Goal: Task Accomplishment & Management: Use online tool/utility

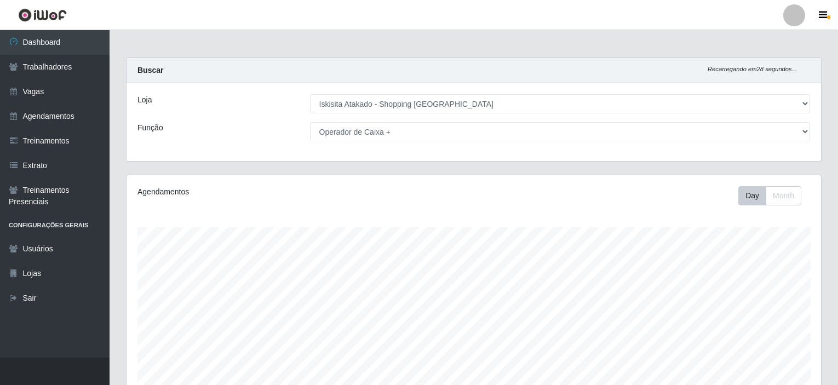
select select "424"
select select "72"
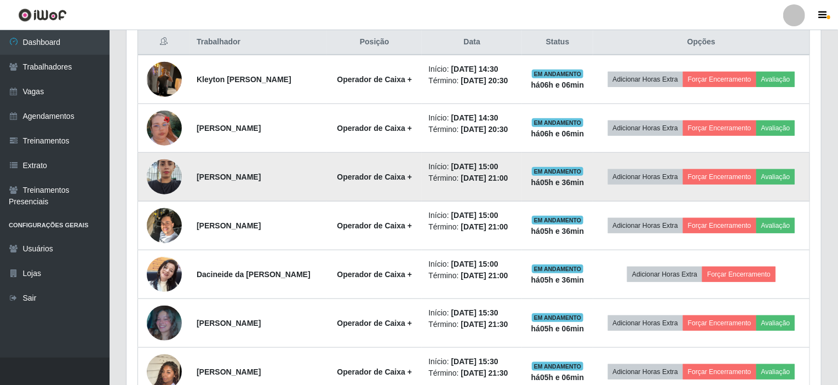
scroll to position [227, 694]
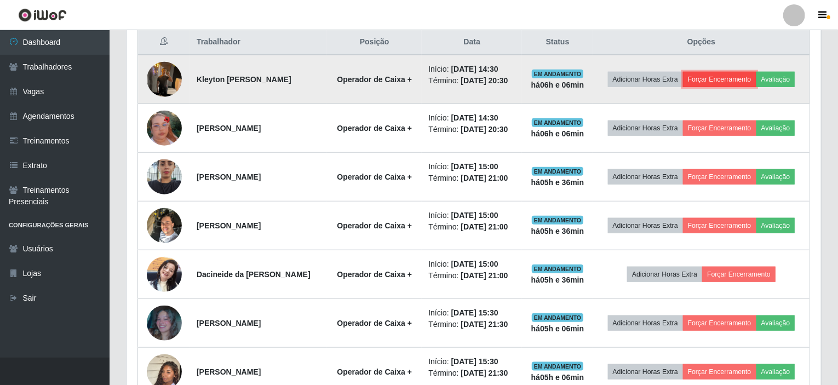
click at [741, 80] on button "Forçar Encerramento" at bounding box center [719, 79] width 73 height 15
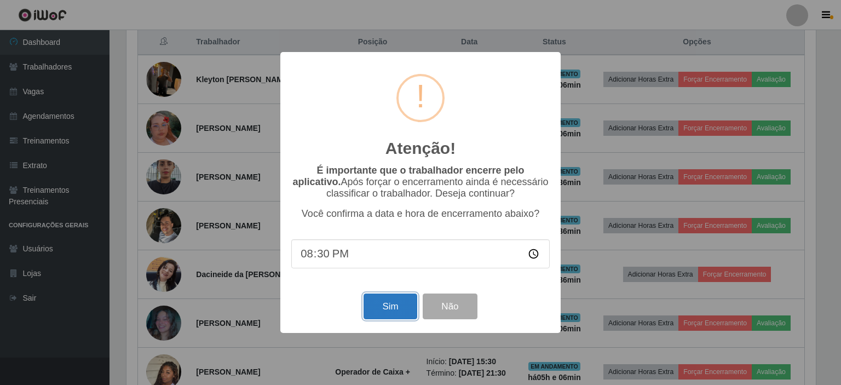
click at [375, 310] on button "Sim" at bounding box center [390, 306] width 53 height 26
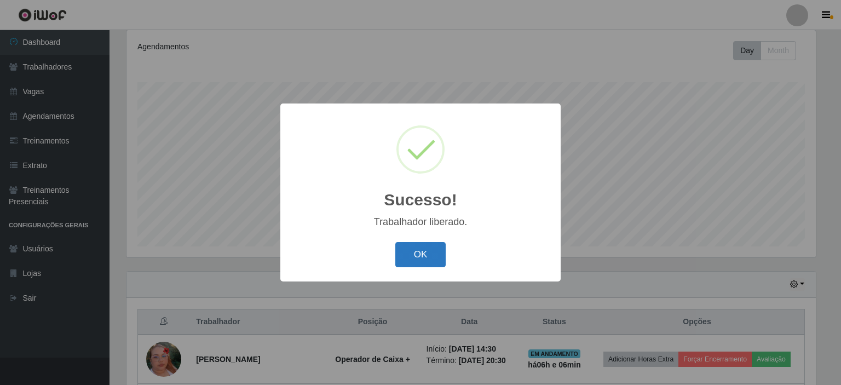
click at [431, 258] on button "OK" at bounding box center [420, 255] width 51 height 26
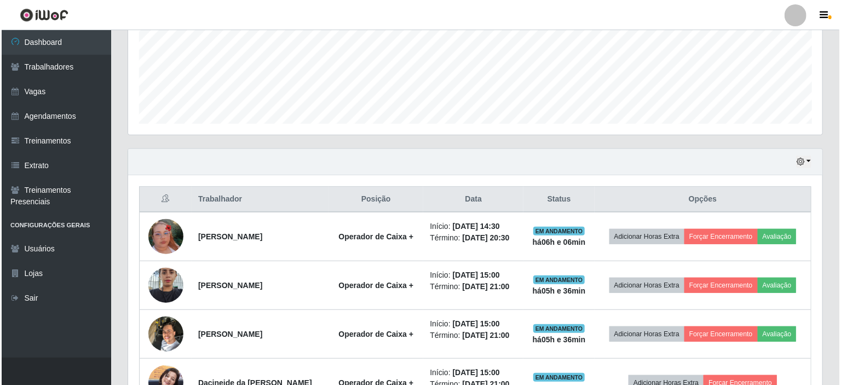
scroll to position [309, 0]
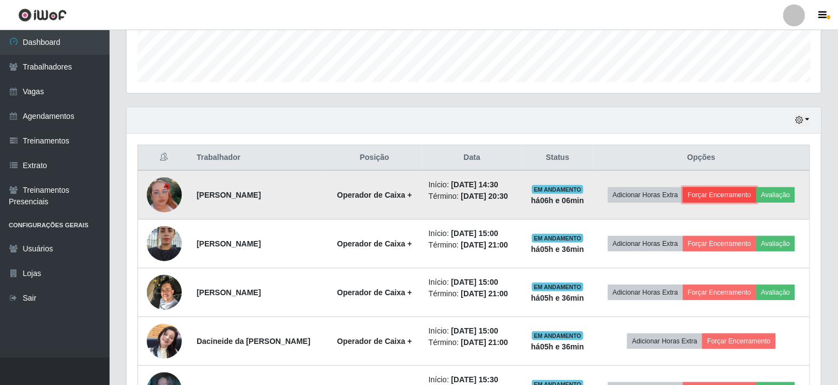
click at [728, 193] on button "Forçar Encerramento" at bounding box center [719, 194] width 73 height 15
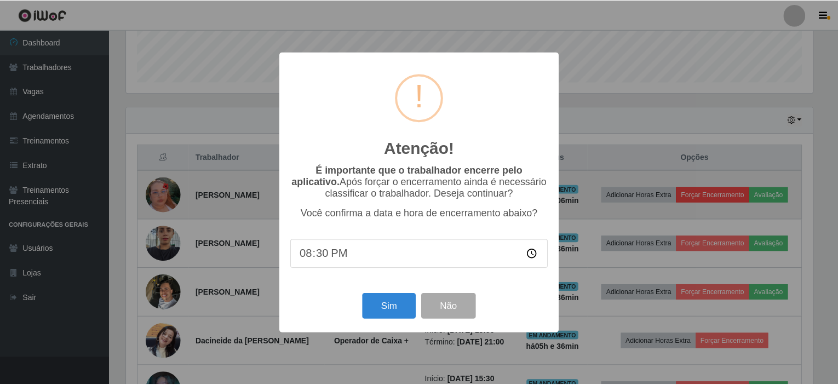
scroll to position [227, 690]
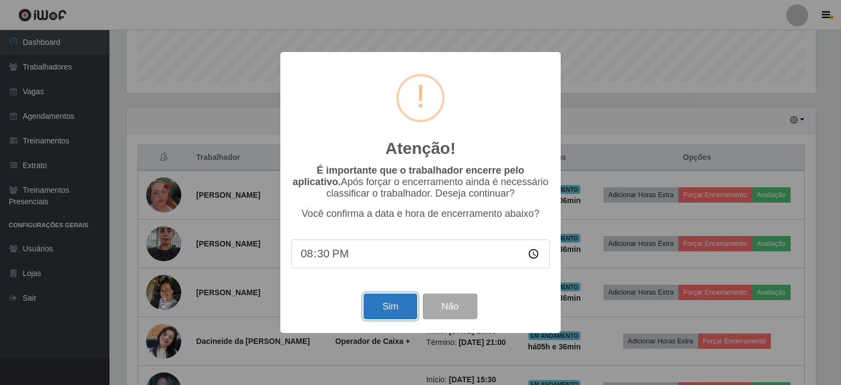
click at [389, 310] on button "Sim" at bounding box center [390, 306] width 53 height 26
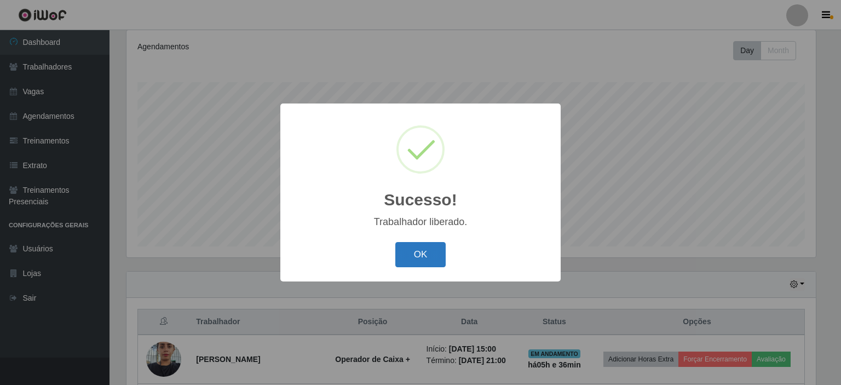
click at [428, 263] on button "OK" at bounding box center [420, 255] width 51 height 26
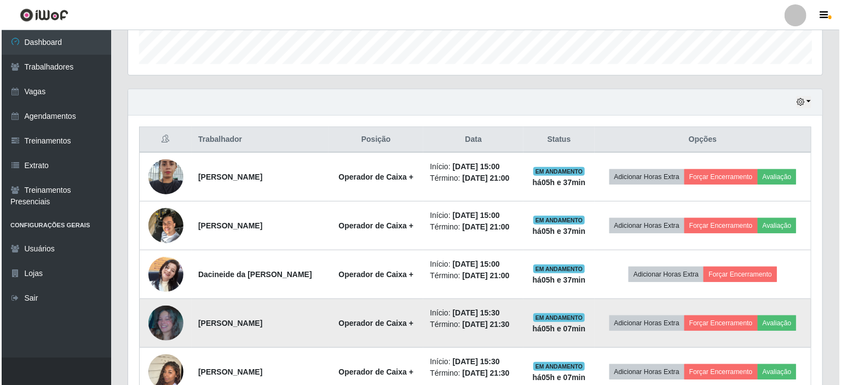
scroll to position [382, 0]
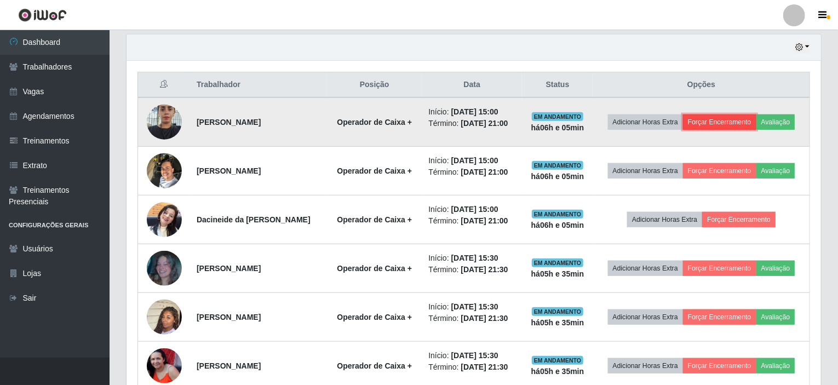
click at [739, 119] on button "Forçar Encerramento" at bounding box center [719, 121] width 73 height 15
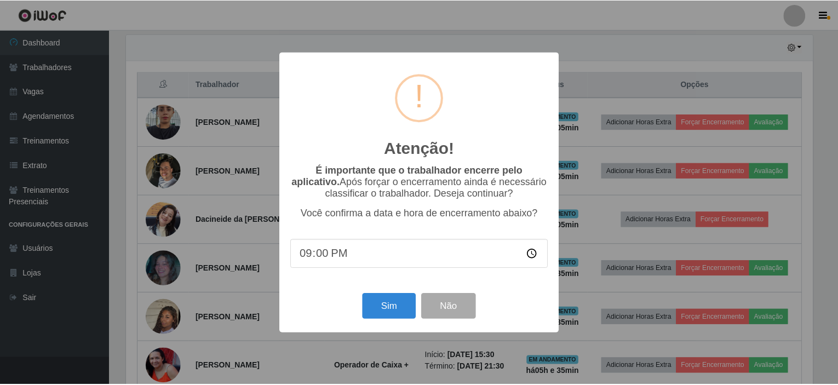
scroll to position [227, 690]
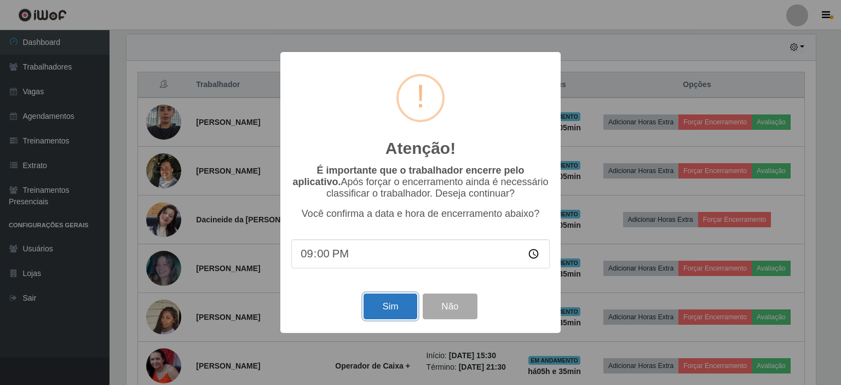
click at [388, 310] on button "Sim" at bounding box center [390, 306] width 53 height 26
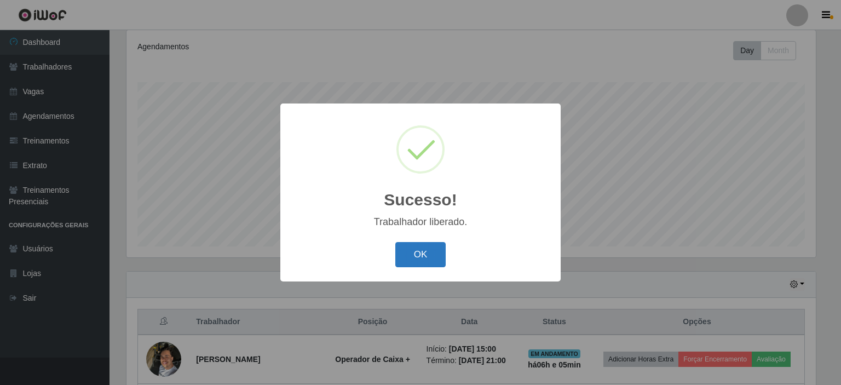
click at [406, 254] on button "OK" at bounding box center [420, 255] width 51 height 26
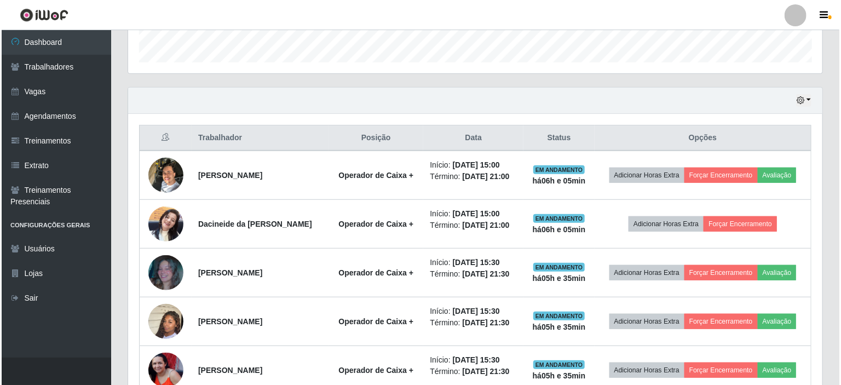
scroll to position [364, 0]
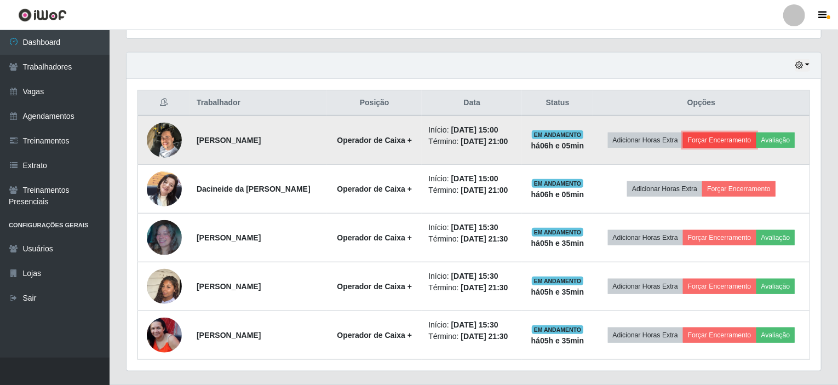
click at [716, 140] on button "Forçar Encerramento" at bounding box center [719, 140] width 73 height 15
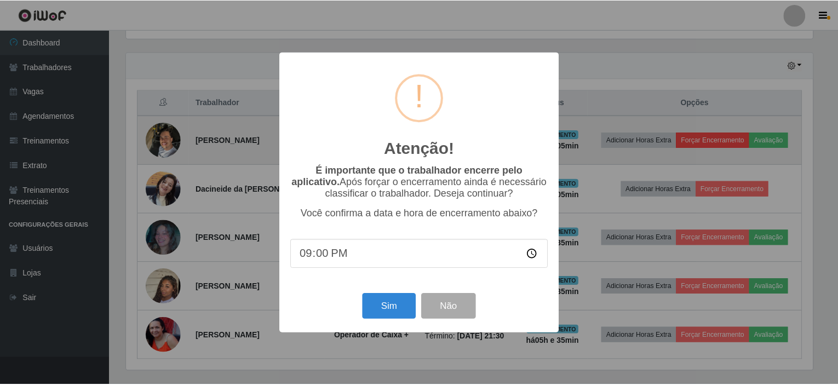
scroll to position [227, 690]
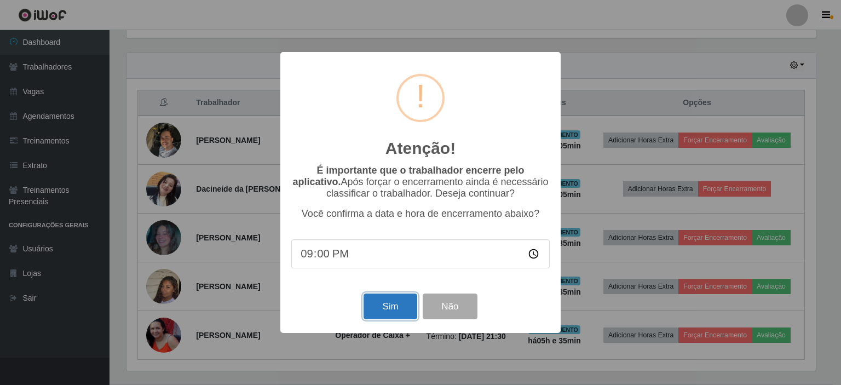
click at [388, 314] on button "Sim" at bounding box center [390, 306] width 53 height 26
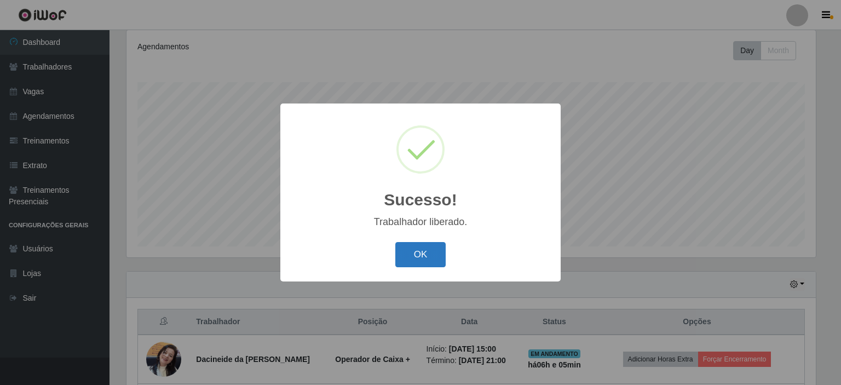
click at [426, 255] on button "OK" at bounding box center [420, 255] width 51 height 26
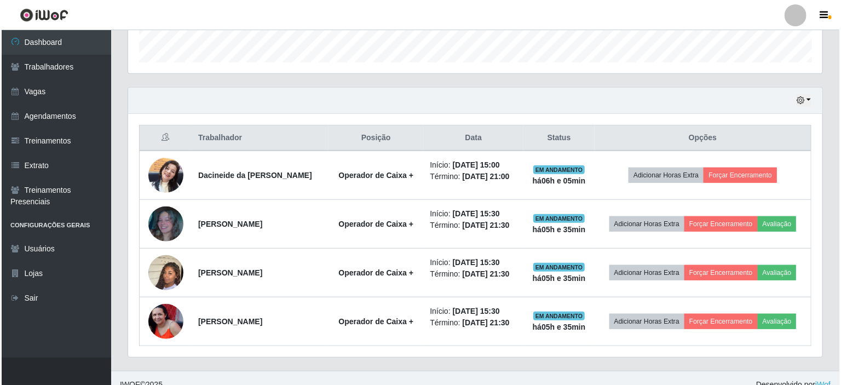
scroll to position [339, 0]
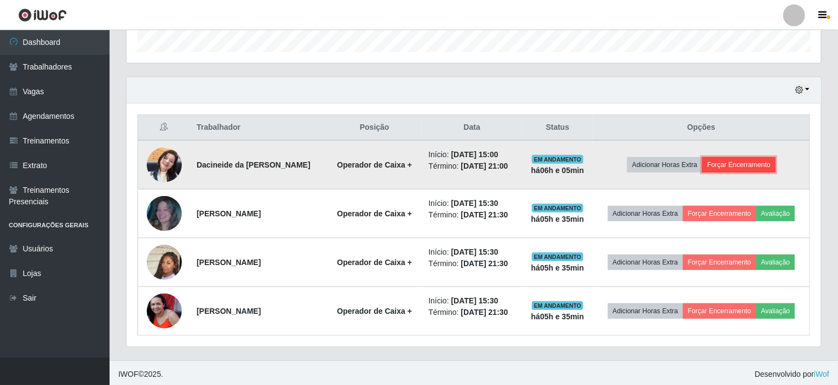
click at [742, 159] on button "Forçar Encerramento" at bounding box center [738, 164] width 73 height 15
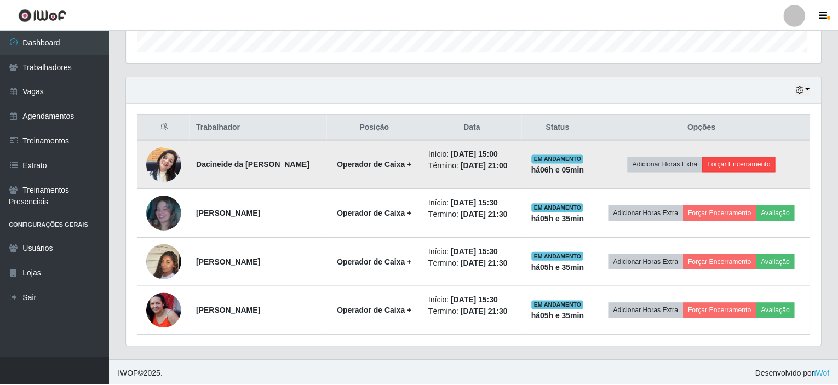
scroll to position [227, 690]
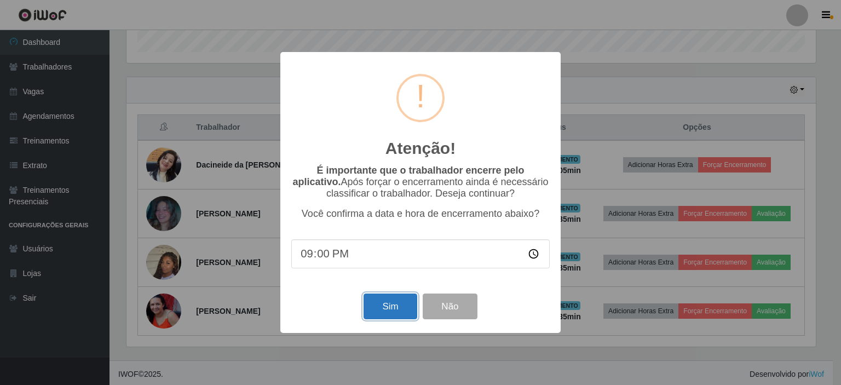
click at [377, 319] on button "Sim" at bounding box center [390, 306] width 53 height 26
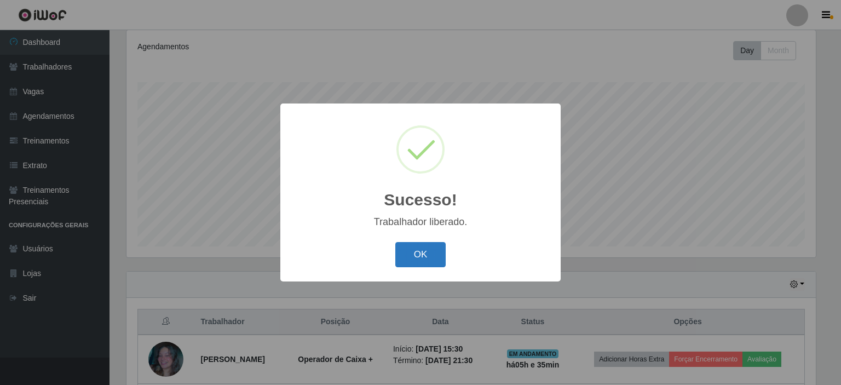
click at [419, 260] on button "OK" at bounding box center [420, 255] width 51 height 26
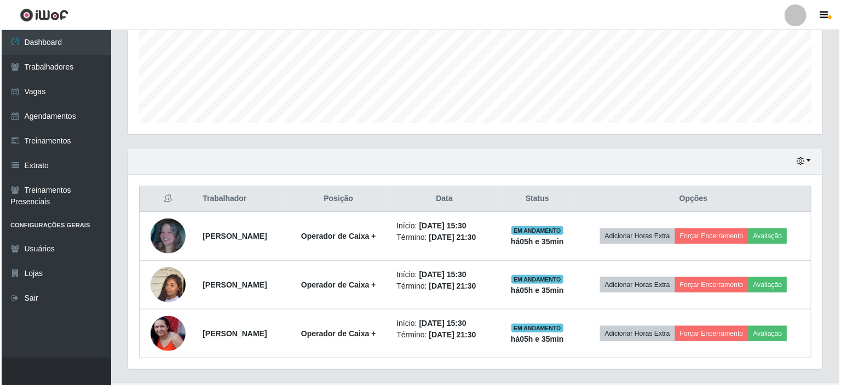
scroll to position [291, 0]
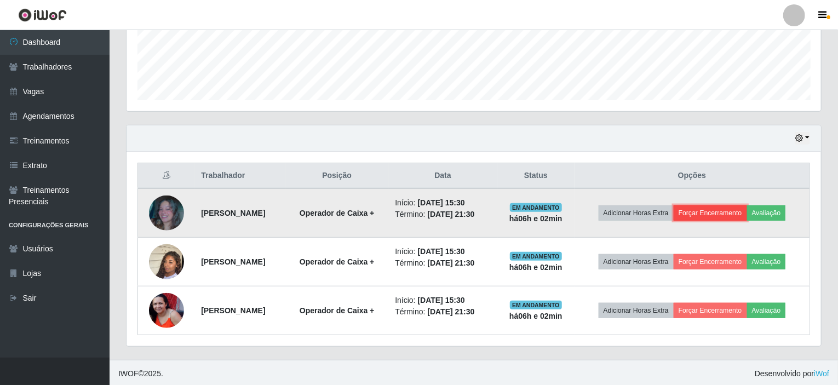
click at [720, 210] on button "Forçar Encerramento" at bounding box center [710, 212] width 73 height 15
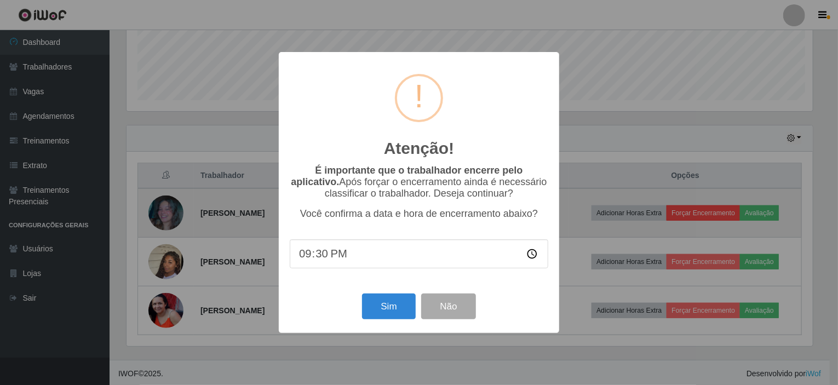
scroll to position [227, 690]
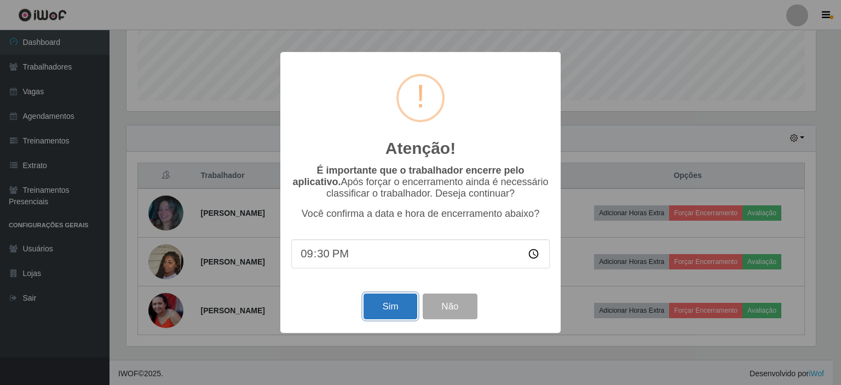
click at [375, 303] on button "Sim" at bounding box center [390, 306] width 53 height 26
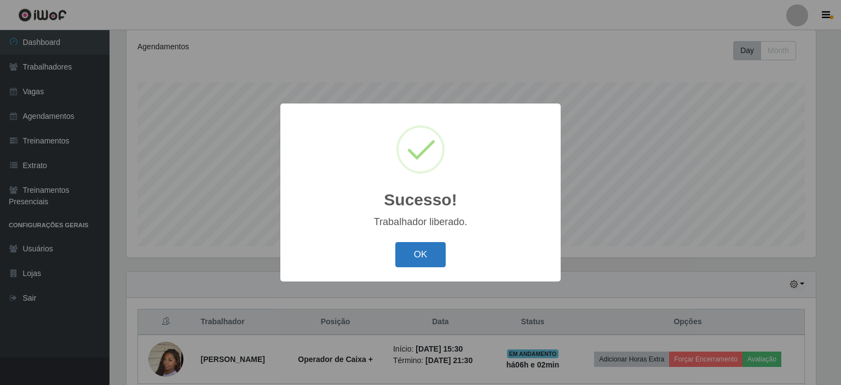
click at [422, 256] on button "OK" at bounding box center [420, 255] width 51 height 26
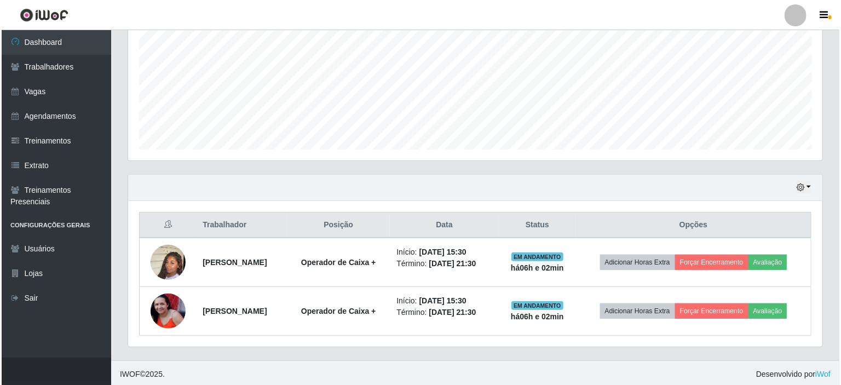
scroll to position [243, 0]
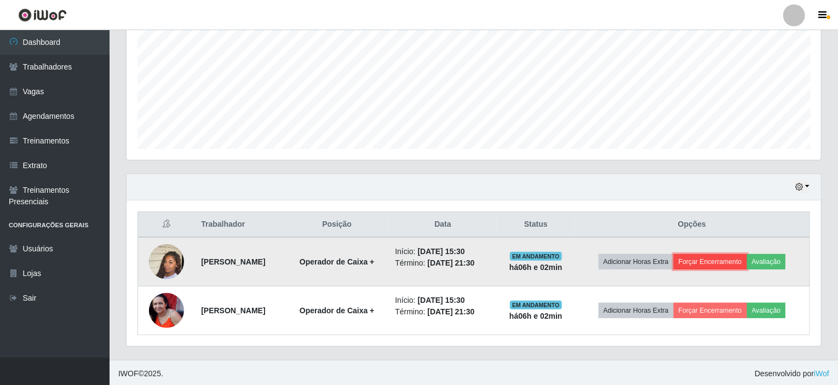
click at [734, 260] on button "Forçar Encerramento" at bounding box center [710, 261] width 73 height 15
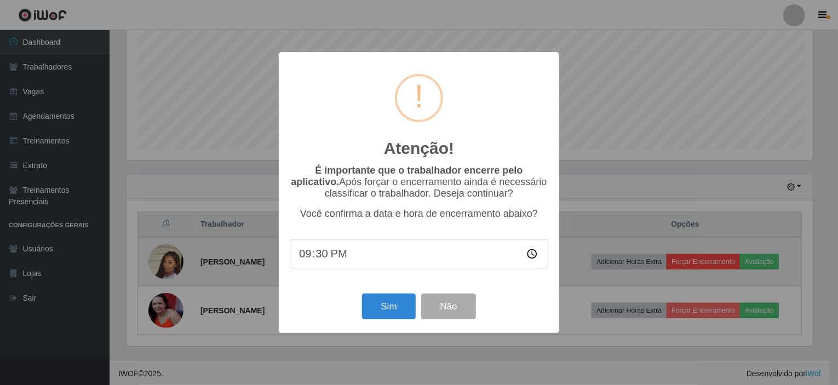
scroll to position [227, 690]
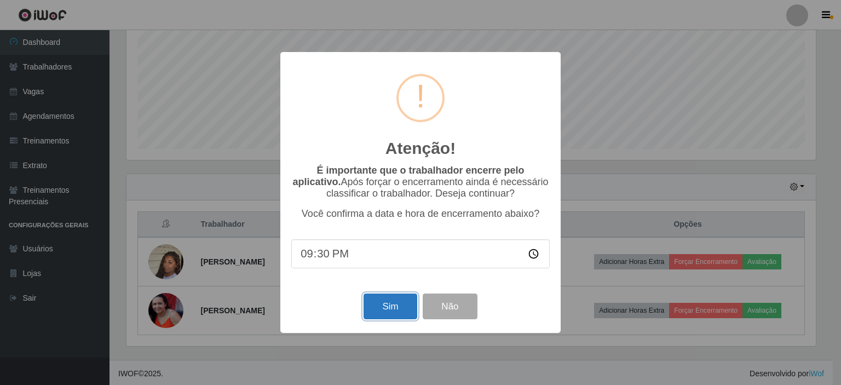
click at [392, 318] on button "Sim" at bounding box center [390, 306] width 53 height 26
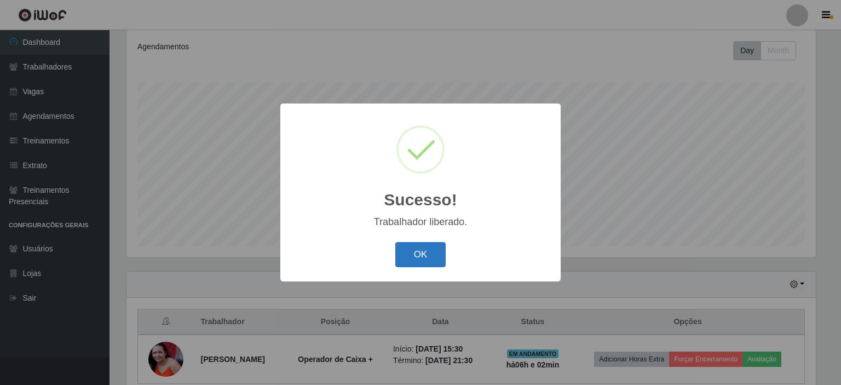
click at [433, 256] on button "OK" at bounding box center [420, 255] width 51 height 26
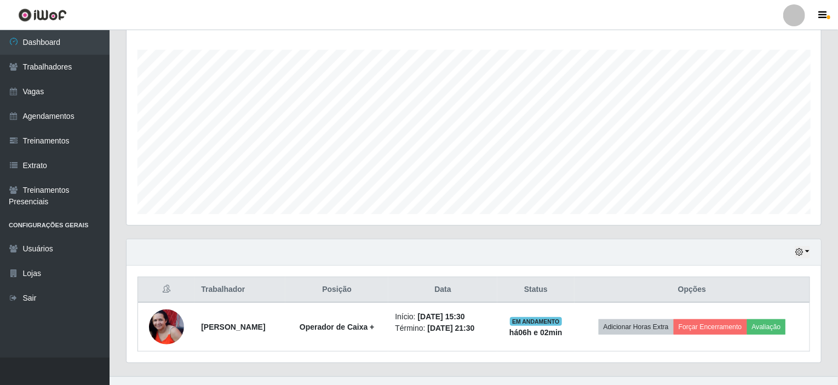
scroll to position [194, 0]
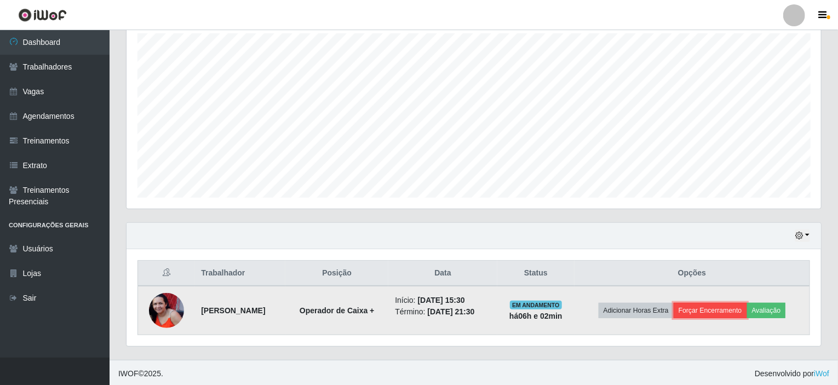
click at [741, 306] on button "Forçar Encerramento" at bounding box center [710, 310] width 73 height 15
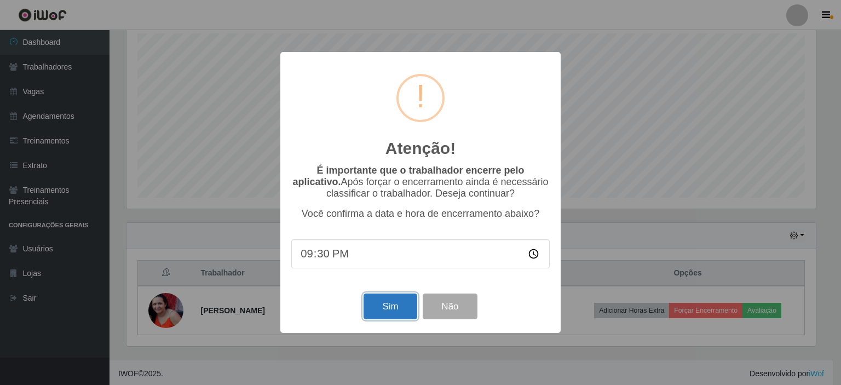
click at [388, 306] on button "Sim" at bounding box center [390, 306] width 53 height 26
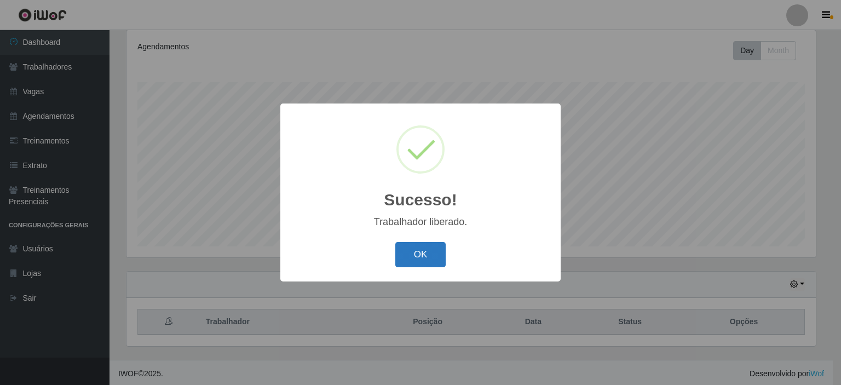
click at [429, 249] on button "OK" at bounding box center [420, 255] width 51 height 26
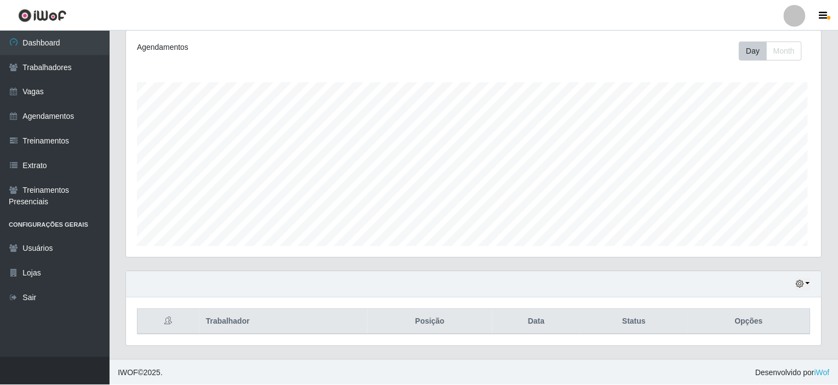
scroll to position [227, 694]
